Goal: Communication & Community: Connect with others

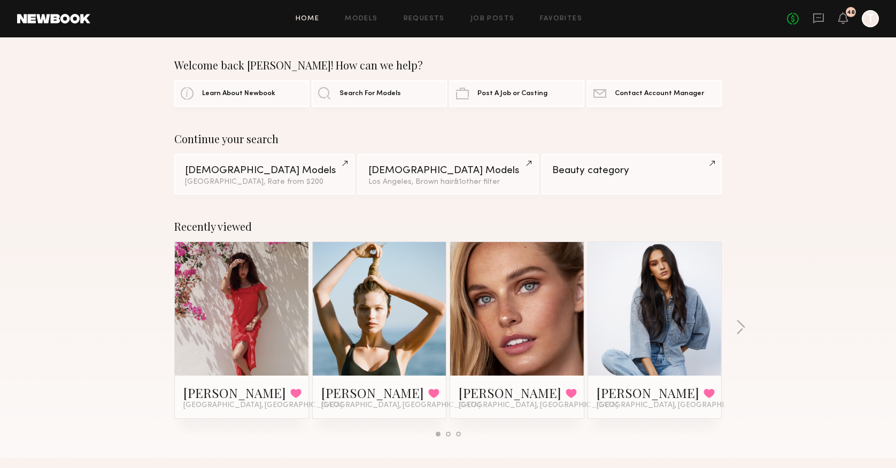
click at [823, 28] on header "Home Models Requests Job Posts Favorites Sign Out No fees up to $5,000 48 T" at bounding box center [448, 18] width 896 height 37
click at [820, 19] on icon at bounding box center [819, 18] width 12 height 12
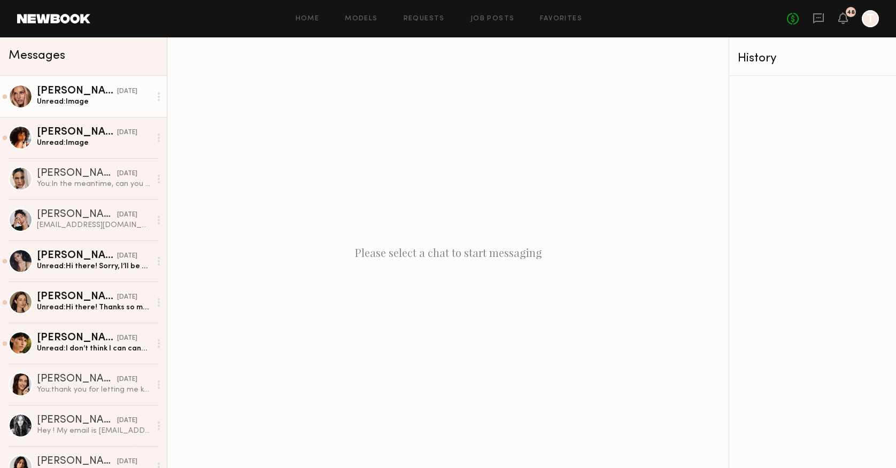
click at [87, 106] on div "Unread: Image" at bounding box center [94, 102] width 114 height 10
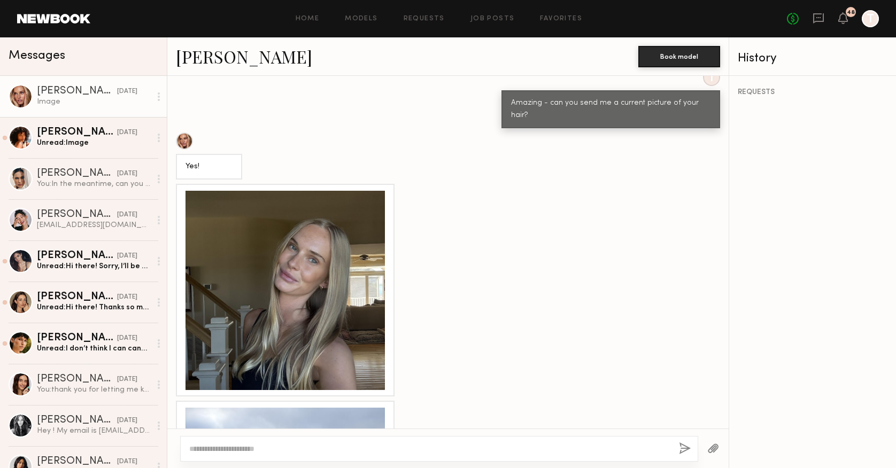
scroll to position [546, 0]
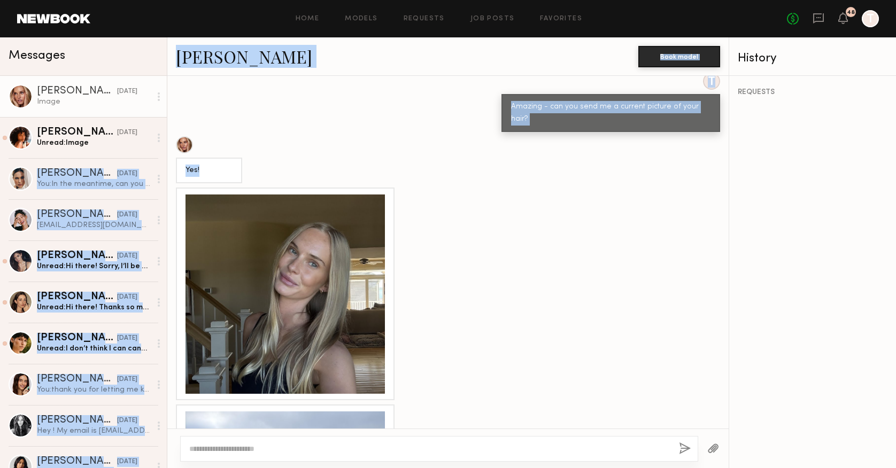
drag, startPoint x: 281, startPoint y: 262, endPoint x: -10, endPoint y: 178, distance: 302.9
click at [0, 178] on html "Home Models Requests Job Posts Favorites Sign Out No fees up to $5,000 48 T Mes…" at bounding box center [448, 234] width 896 height 468
click at [435, 235] on div at bounding box center [447, 294] width 561 height 213
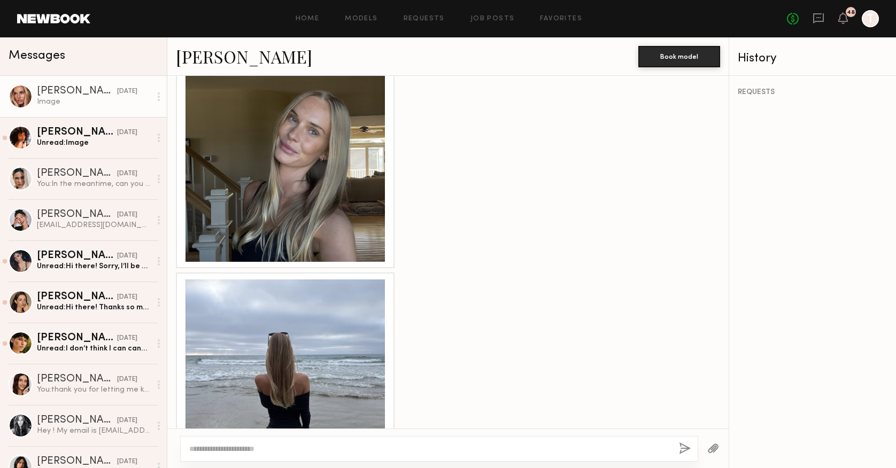
scroll to position [709, 0]
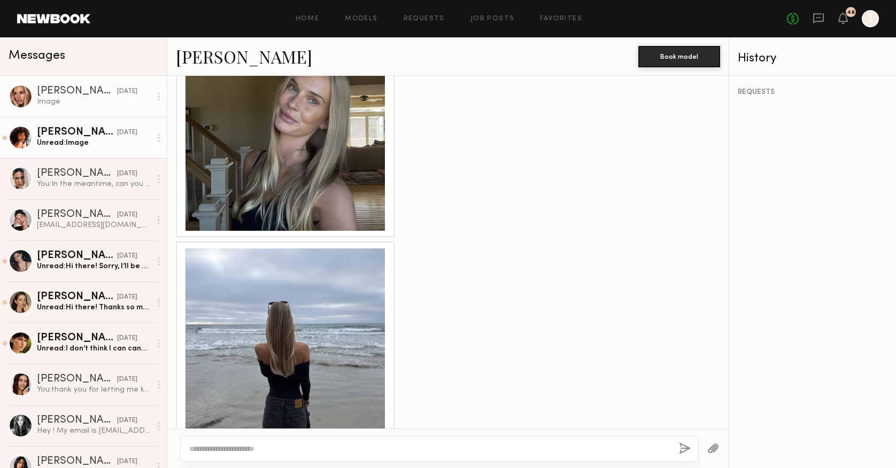
click at [109, 150] on link "Emely M. 08/22/2025 Unread: Image" at bounding box center [83, 137] width 167 height 41
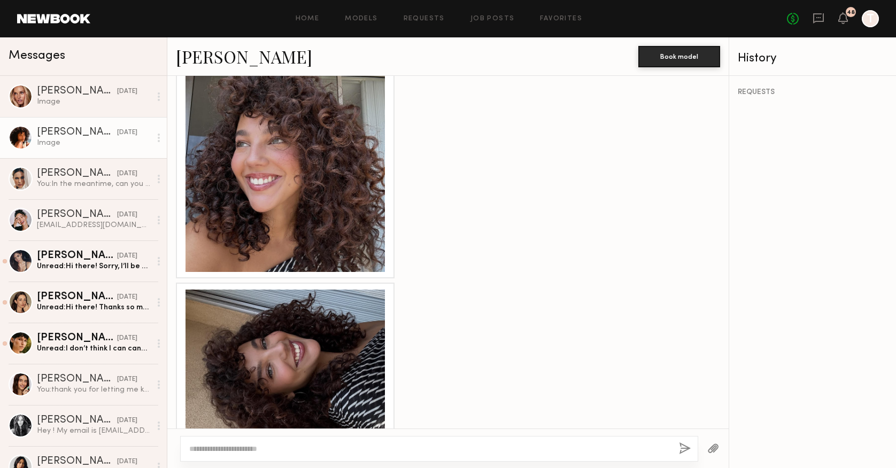
scroll to position [705, 0]
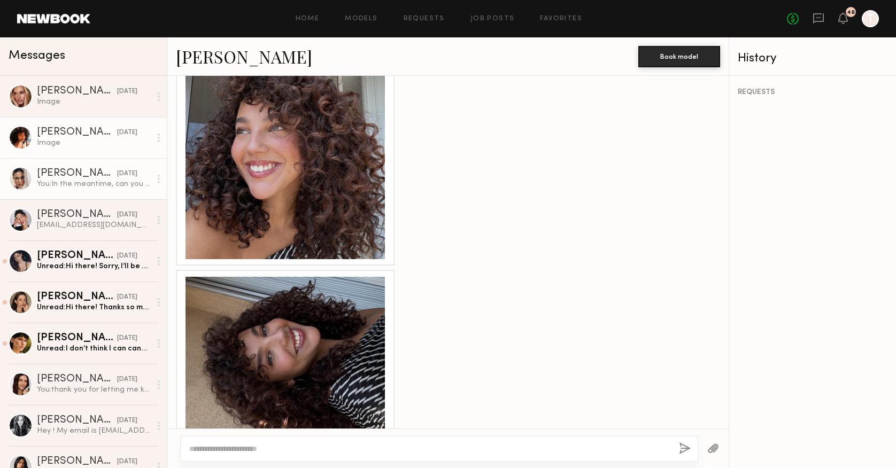
click at [127, 192] on link "Ali C. 08/22/2025 You: In the meantime, can you send me a current picture of yo…" at bounding box center [83, 178] width 167 height 41
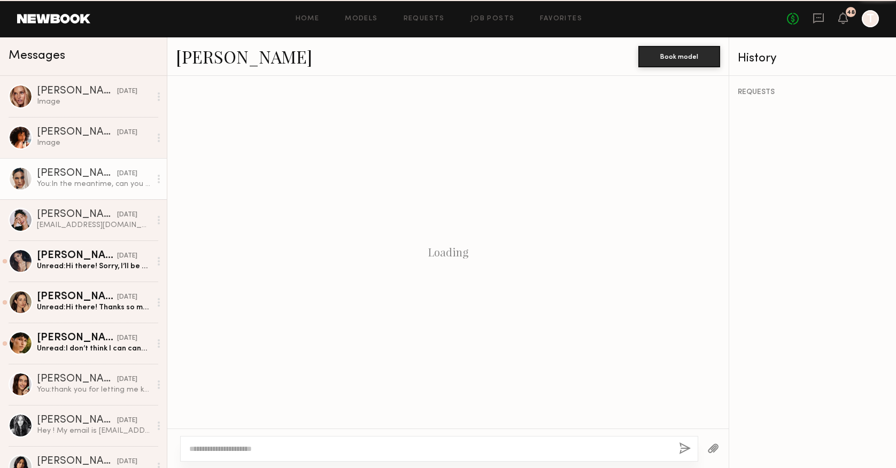
scroll to position [389, 0]
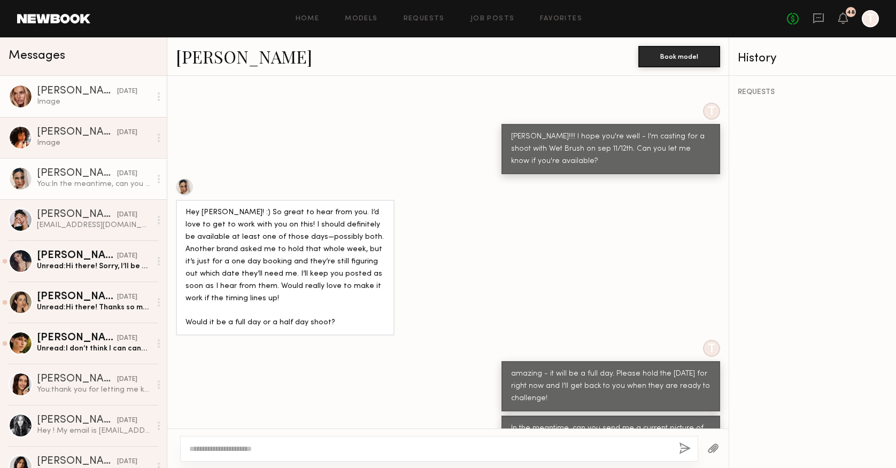
click at [107, 97] on div "Image" at bounding box center [94, 102] width 114 height 10
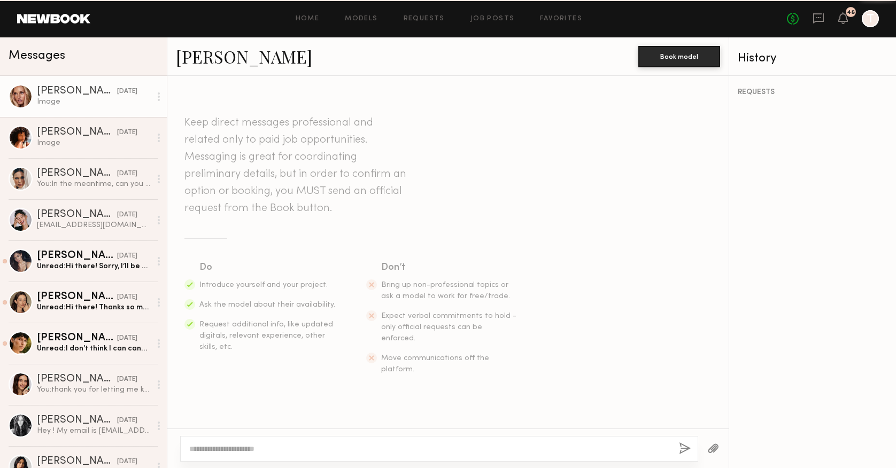
scroll to position [709, 0]
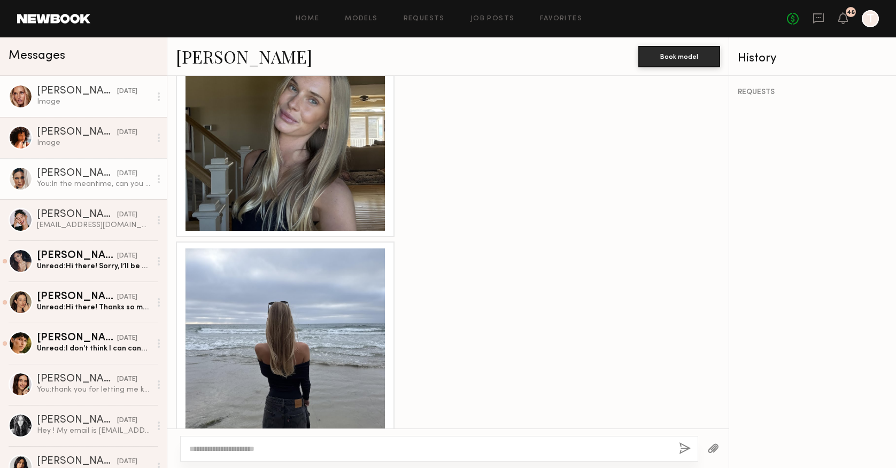
click at [84, 177] on div "Ali C." at bounding box center [77, 173] width 80 height 11
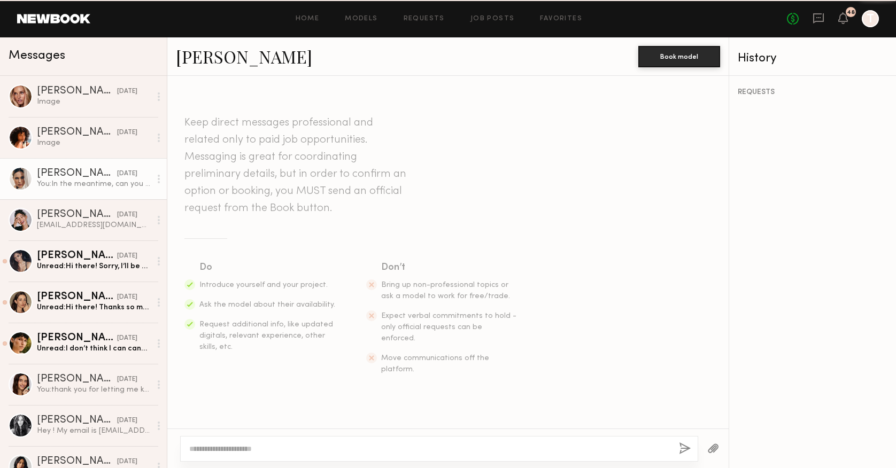
scroll to position [389, 0]
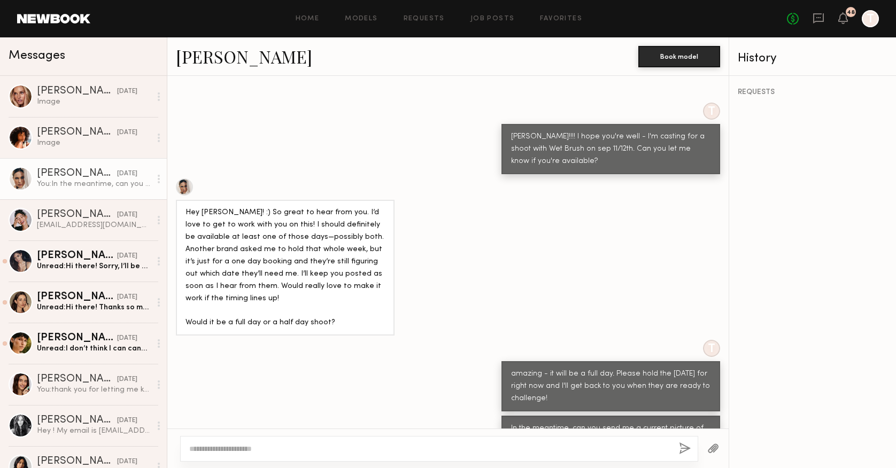
click at [179, 179] on div at bounding box center [184, 187] width 17 height 17
click at [58, 249] on link "Aarika W. 07/27/2025 Unread: Hi there! Sorry, I’ll be out of town on the 30th. …" at bounding box center [83, 261] width 167 height 41
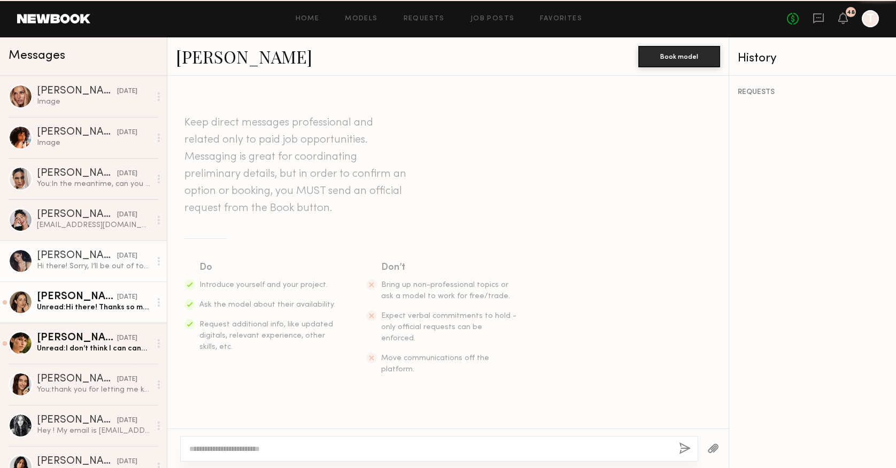
scroll to position [245, 0]
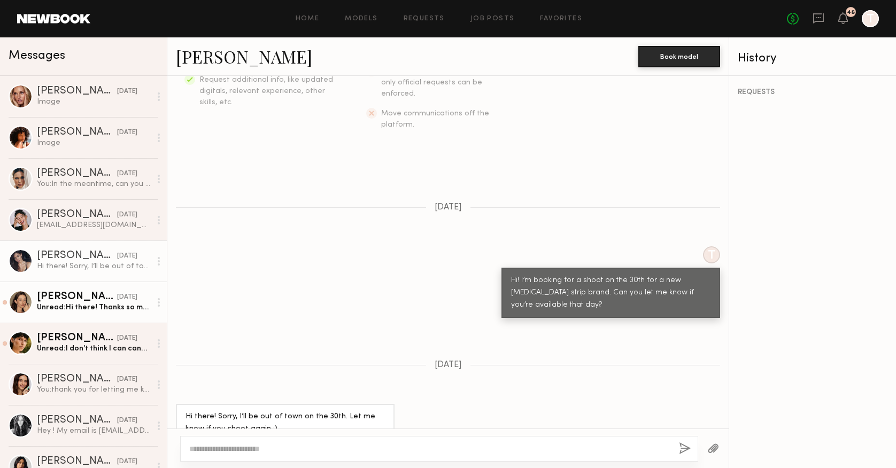
click at [71, 307] on div "Unread: Hi there! Thanks so much for reaching out! I actually am heading out of…" at bounding box center [94, 308] width 114 height 10
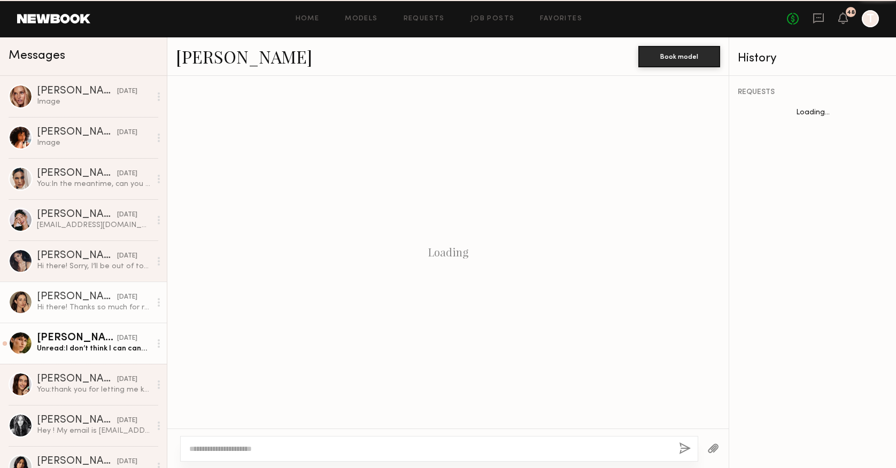
scroll to position [269, 0]
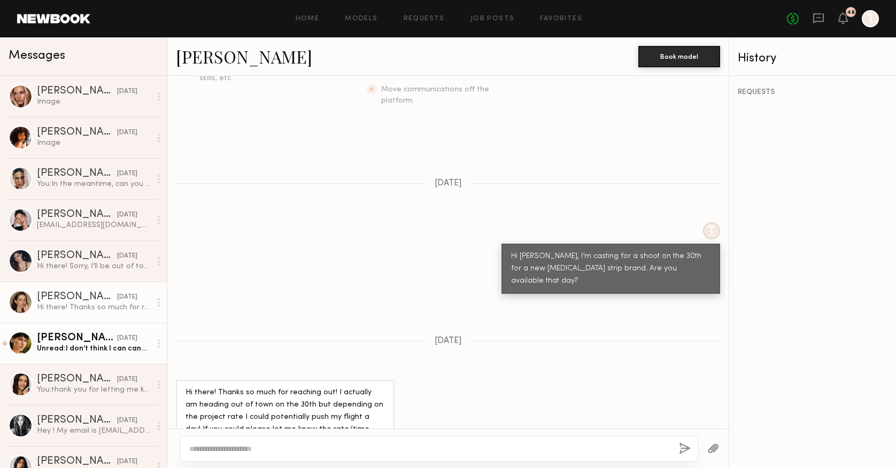
click at [71, 338] on div "Becca E." at bounding box center [77, 338] width 80 height 11
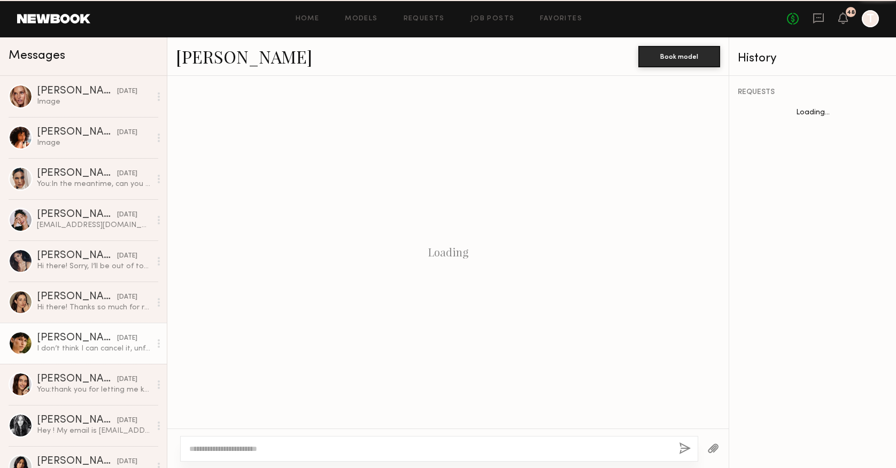
scroll to position [1415, 0]
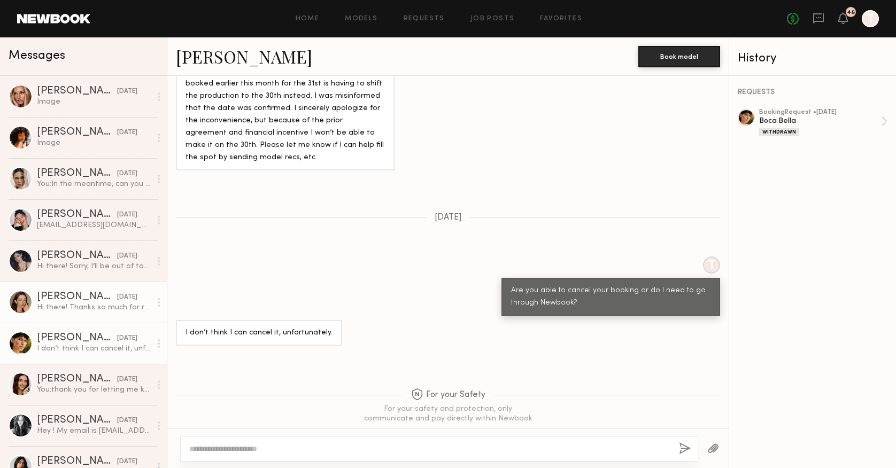
click at [81, 306] on div "Hi there! Thanks so much for reaching out! I actually am heading out of town on…" at bounding box center [94, 308] width 114 height 10
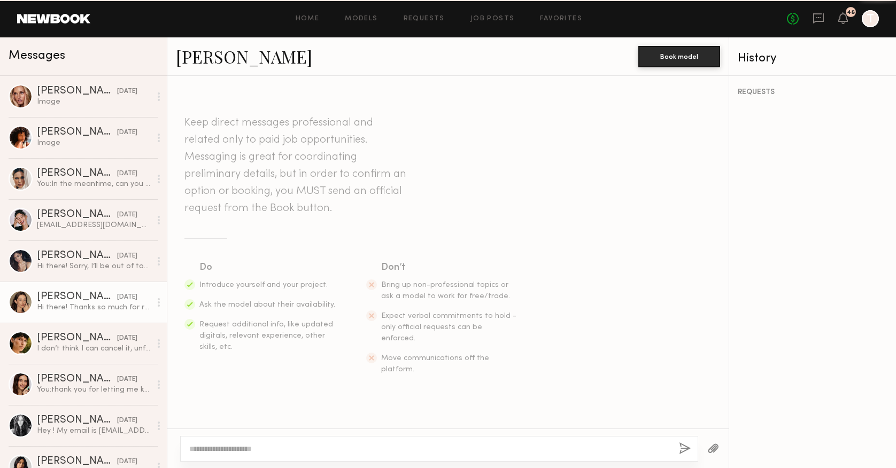
scroll to position [269, 0]
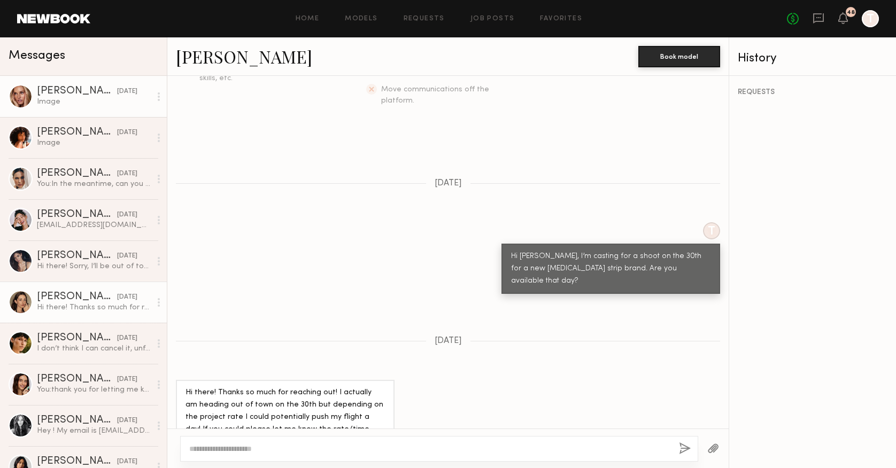
click at [84, 115] on link "Emma D. 08/22/2025 Image" at bounding box center [83, 96] width 167 height 41
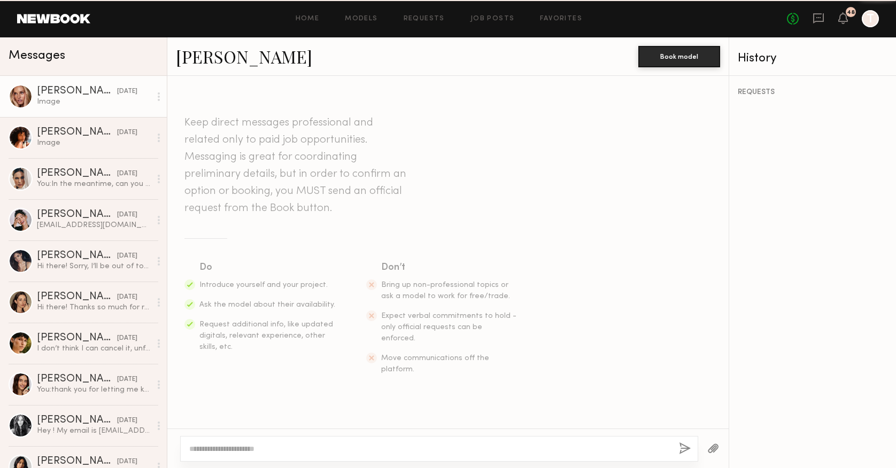
scroll to position [709, 0]
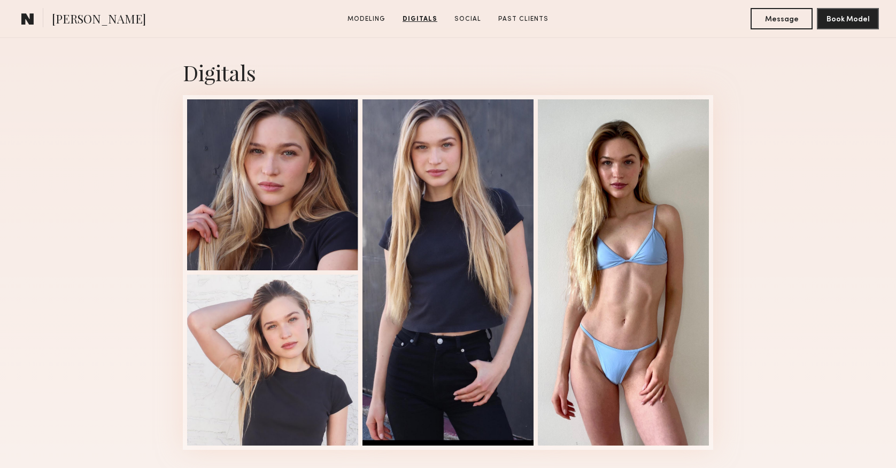
scroll to position [1050, 0]
